Goal: Transaction & Acquisition: Purchase product/service

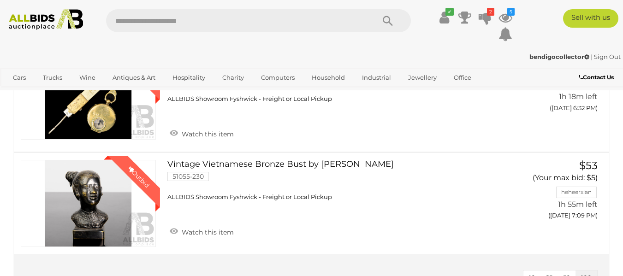
scroll to position [154, 0]
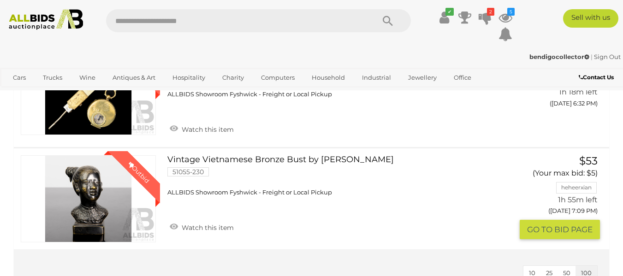
click at [245, 158] on link "Vintage Vietnamese Bronze Bust by Nguyen Thanh 51055-230 ALLBIDS Showroom Fyshw…" at bounding box center [338, 176] width 329 height 42
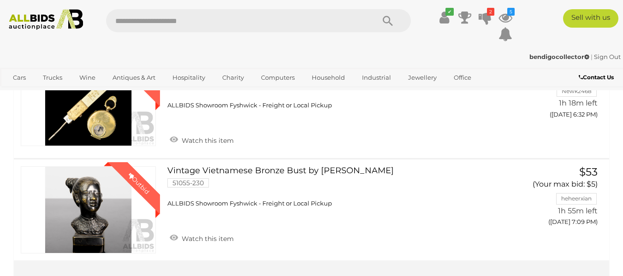
scroll to position [147, 0]
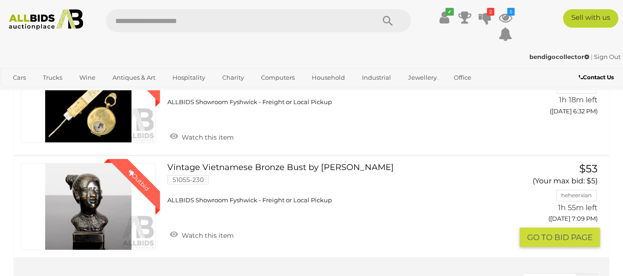
click at [276, 168] on link "Vintage Vietnamese Bronze Bust by Nguyen Thanh 51055-230 ALLBIDS Showroom Fyshw…" at bounding box center [338, 184] width 329 height 42
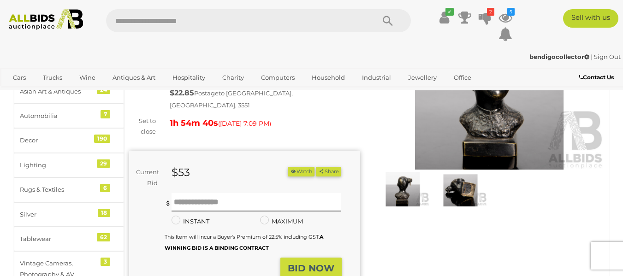
scroll to position [105, 0]
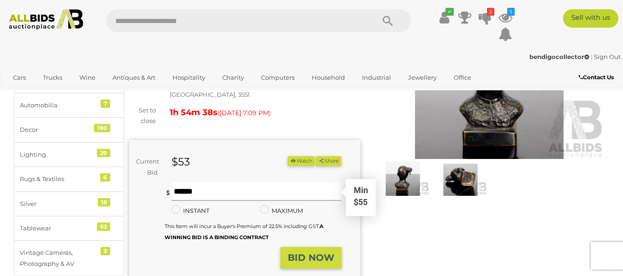
click at [246, 183] on input "text" at bounding box center [257, 192] width 170 height 18
type input "**"
click at [307, 252] on strong "BID NOW" at bounding box center [311, 257] width 47 height 11
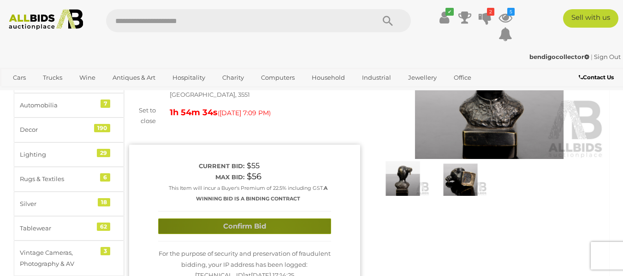
click at [276, 221] on button "Confirm Bid" at bounding box center [244, 227] width 173 height 16
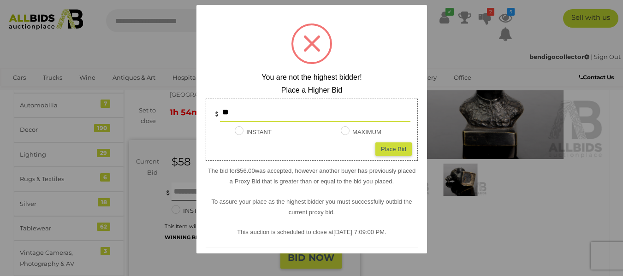
click at [501, 221] on div at bounding box center [311, 138] width 623 height 276
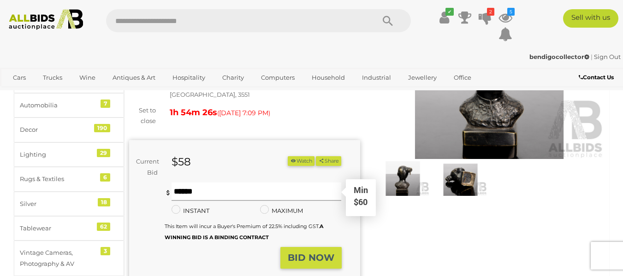
click at [270, 183] on input "text" at bounding box center [257, 192] width 170 height 18
type input "**"
click at [310, 252] on strong "BID NOW" at bounding box center [311, 257] width 47 height 11
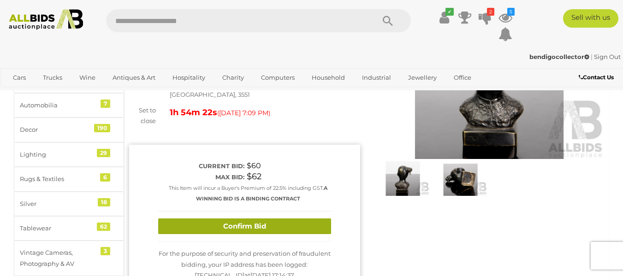
click at [291, 222] on button "Confirm Bid" at bounding box center [244, 227] width 173 height 16
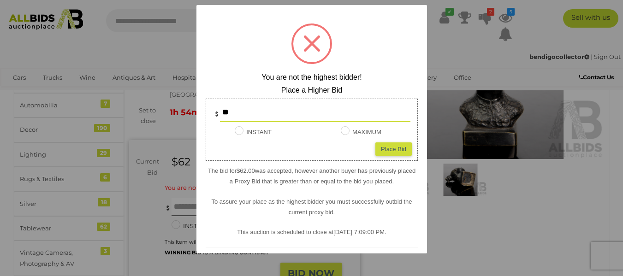
click at [505, 235] on div at bounding box center [311, 138] width 623 height 276
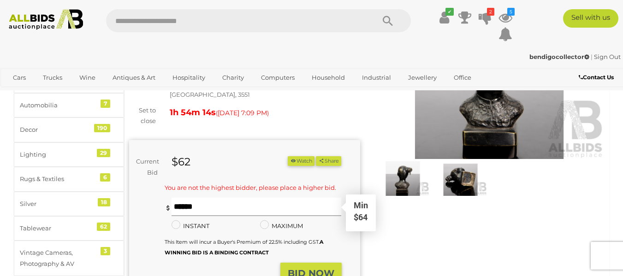
click at [262, 199] on input "text" at bounding box center [257, 207] width 170 height 18
type input "**"
click at [321, 268] on strong "BID NOW" at bounding box center [311, 273] width 47 height 11
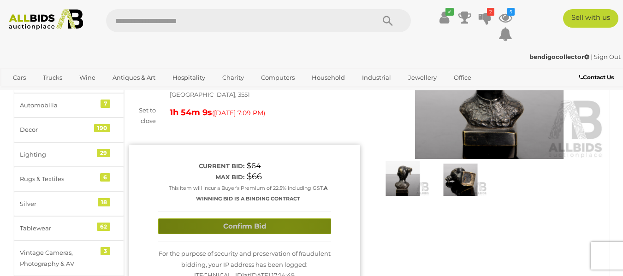
click at [285, 221] on button "Confirm Bid" at bounding box center [244, 227] width 173 height 16
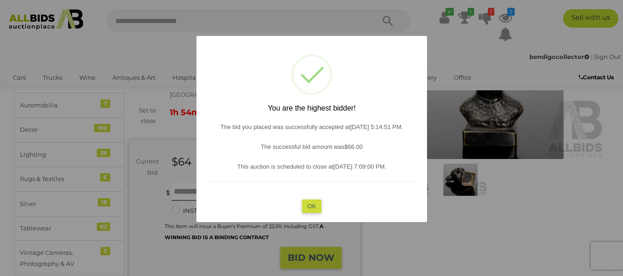
click at [310, 206] on button "OK" at bounding box center [312, 205] width 20 height 13
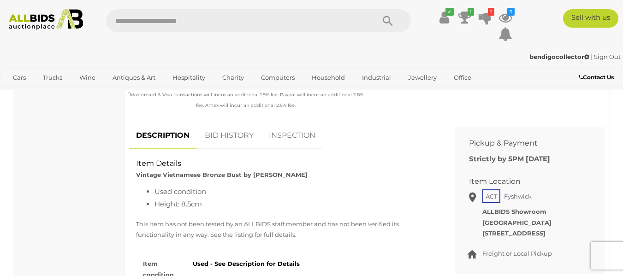
scroll to position [342, 0]
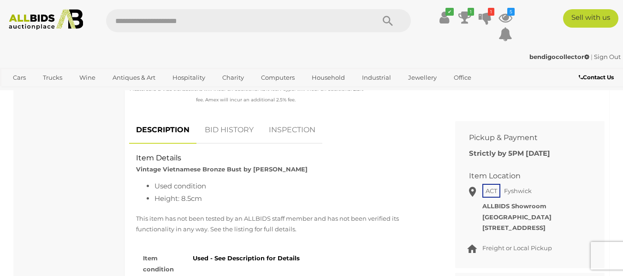
click at [225, 118] on link "BID HISTORY" at bounding box center [229, 130] width 63 height 27
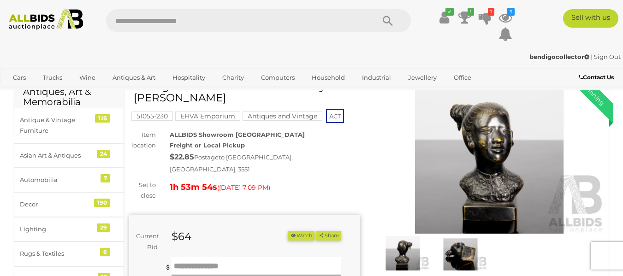
scroll to position [0, 0]
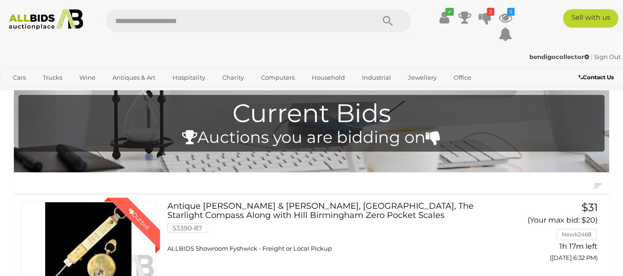
scroll to position [148, 0]
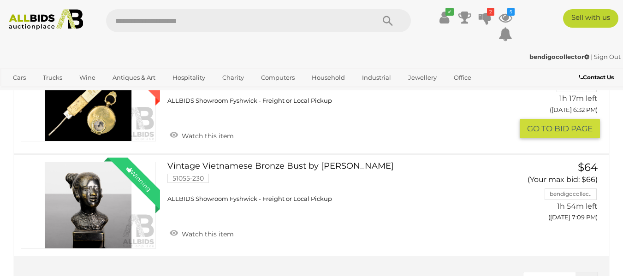
click at [186, 97] on span "ALLBIDS Showroom Fyshwick - Freight or Local Pickup" at bounding box center [249, 100] width 165 height 7
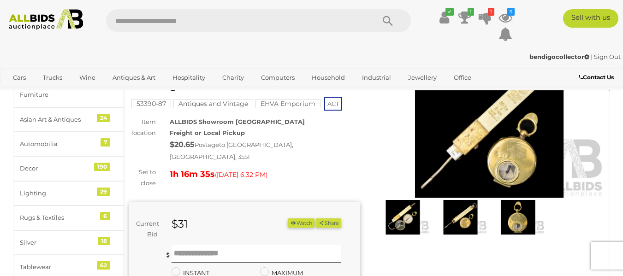
scroll to position [111, 0]
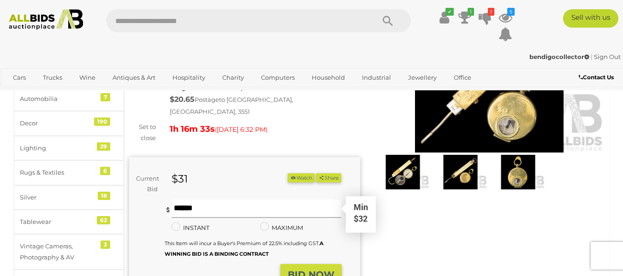
click at [252, 200] on input "text" at bounding box center [257, 209] width 170 height 18
type input "**"
click at [310, 269] on strong "BID NOW" at bounding box center [311, 274] width 47 height 11
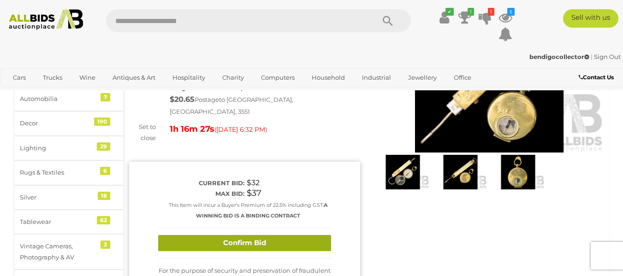
click at [299, 235] on button "Confirm Bid" at bounding box center [244, 243] width 173 height 16
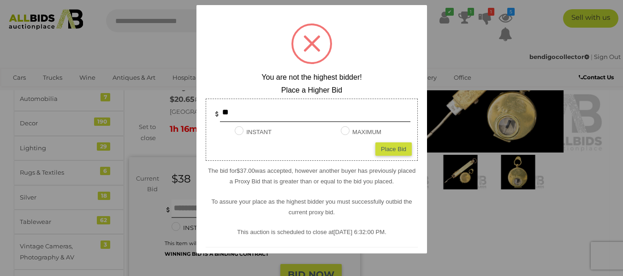
drag, startPoint x: 487, startPoint y: 222, endPoint x: 474, endPoint y: 227, distance: 13.7
click at [488, 225] on div at bounding box center [311, 138] width 623 height 276
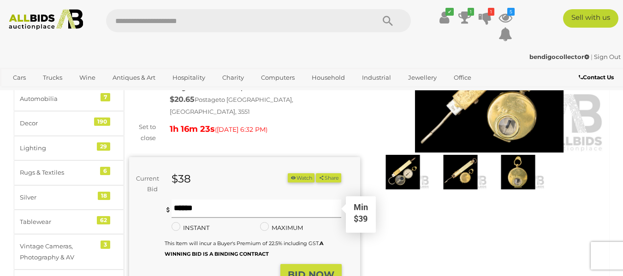
click at [241, 200] on input "text" at bounding box center [257, 209] width 170 height 18
type input "**"
click at [307, 269] on strong "BID NOW" at bounding box center [311, 274] width 47 height 11
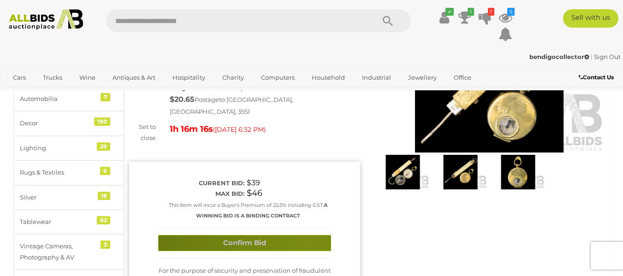
click at [309, 235] on button "Confirm Bid" at bounding box center [244, 243] width 173 height 16
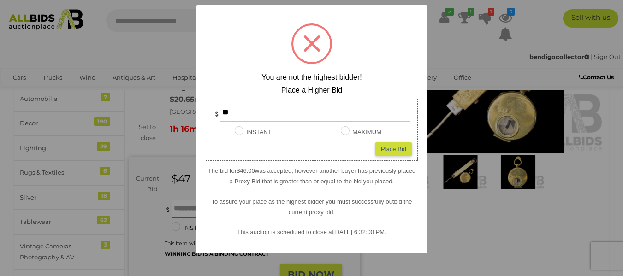
click at [481, 217] on div at bounding box center [311, 138] width 623 height 276
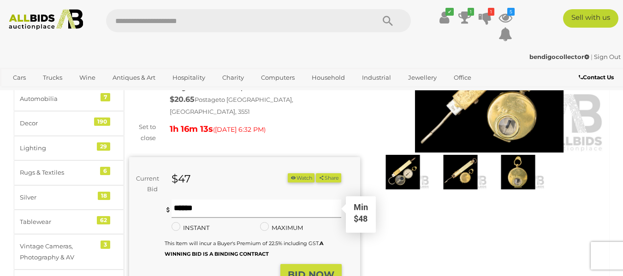
click at [245, 200] on input "text" at bounding box center [257, 209] width 170 height 18
type input "**"
click at [310, 269] on strong "BID NOW" at bounding box center [311, 274] width 47 height 11
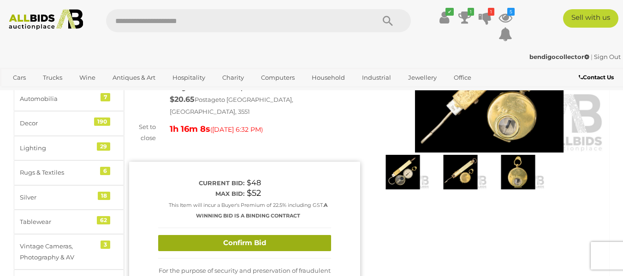
click at [309, 235] on button "Confirm Bid" at bounding box center [244, 243] width 173 height 16
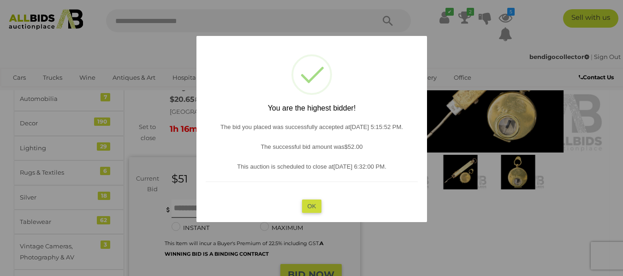
click at [313, 204] on button "OK" at bounding box center [312, 205] width 20 height 13
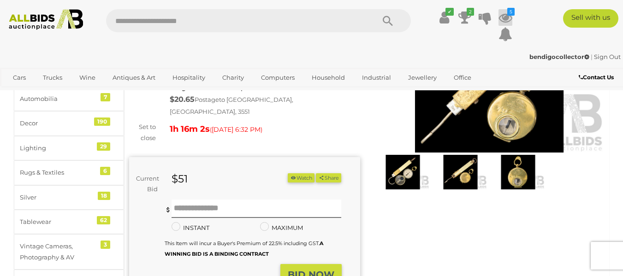
click at [504, 16] on icon at bounding box center [505, 17] width 14 height 17
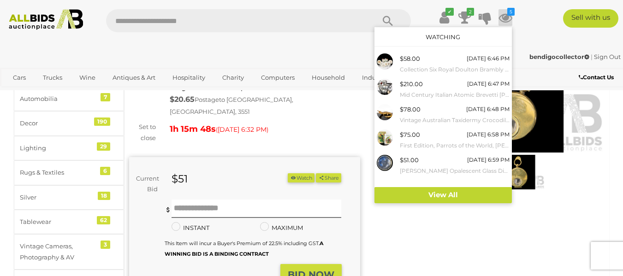
click at [497, 242] on div "Winning Outbid Warranty Charity" at bounding box center [366, 186] width 489 height 372
